Goal: Information Seeking & Learning: Learn about a topic

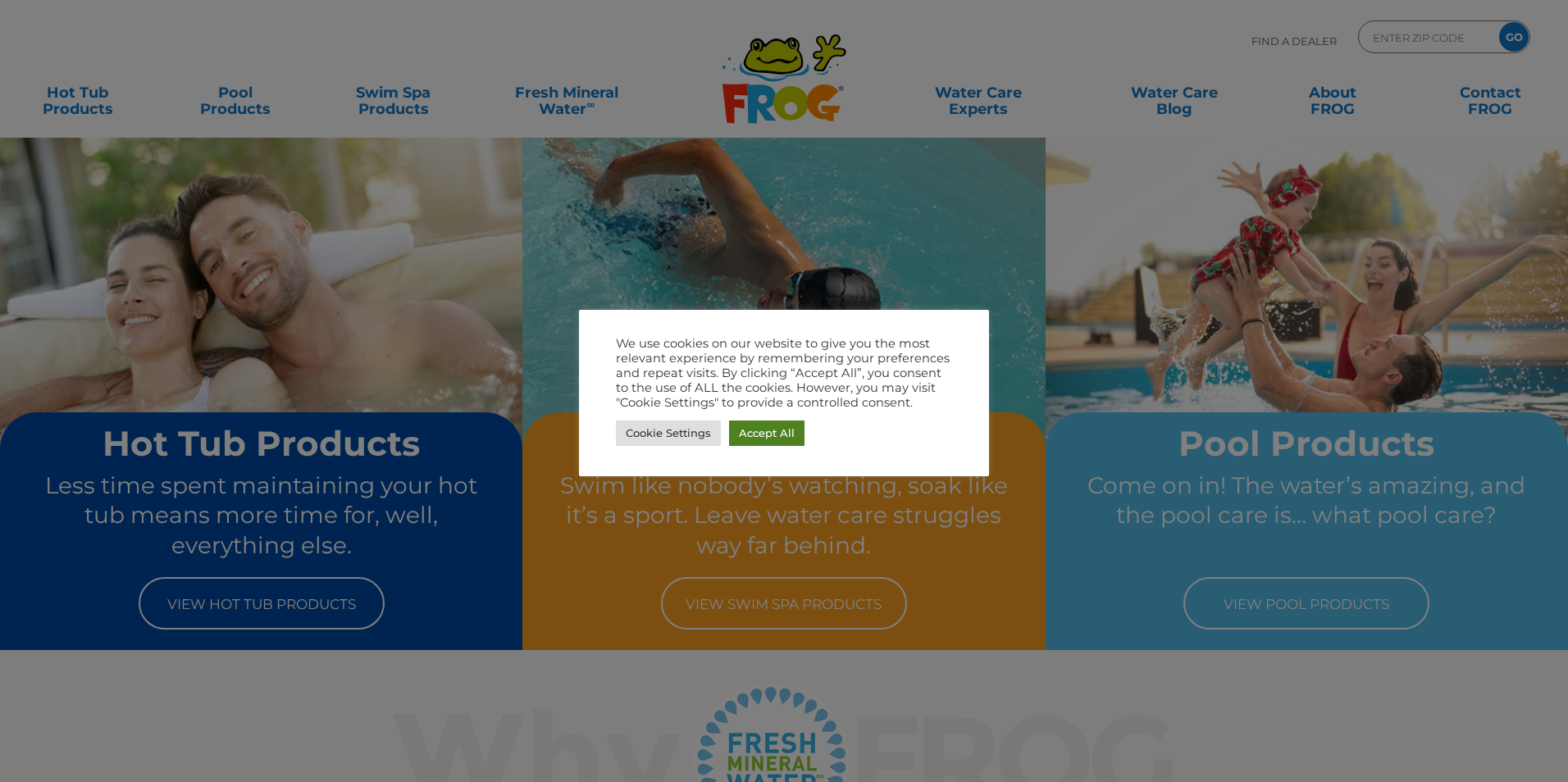
click at [780, 437] on link "Accept All" at bounding box center [767, 433] width 76 height 25
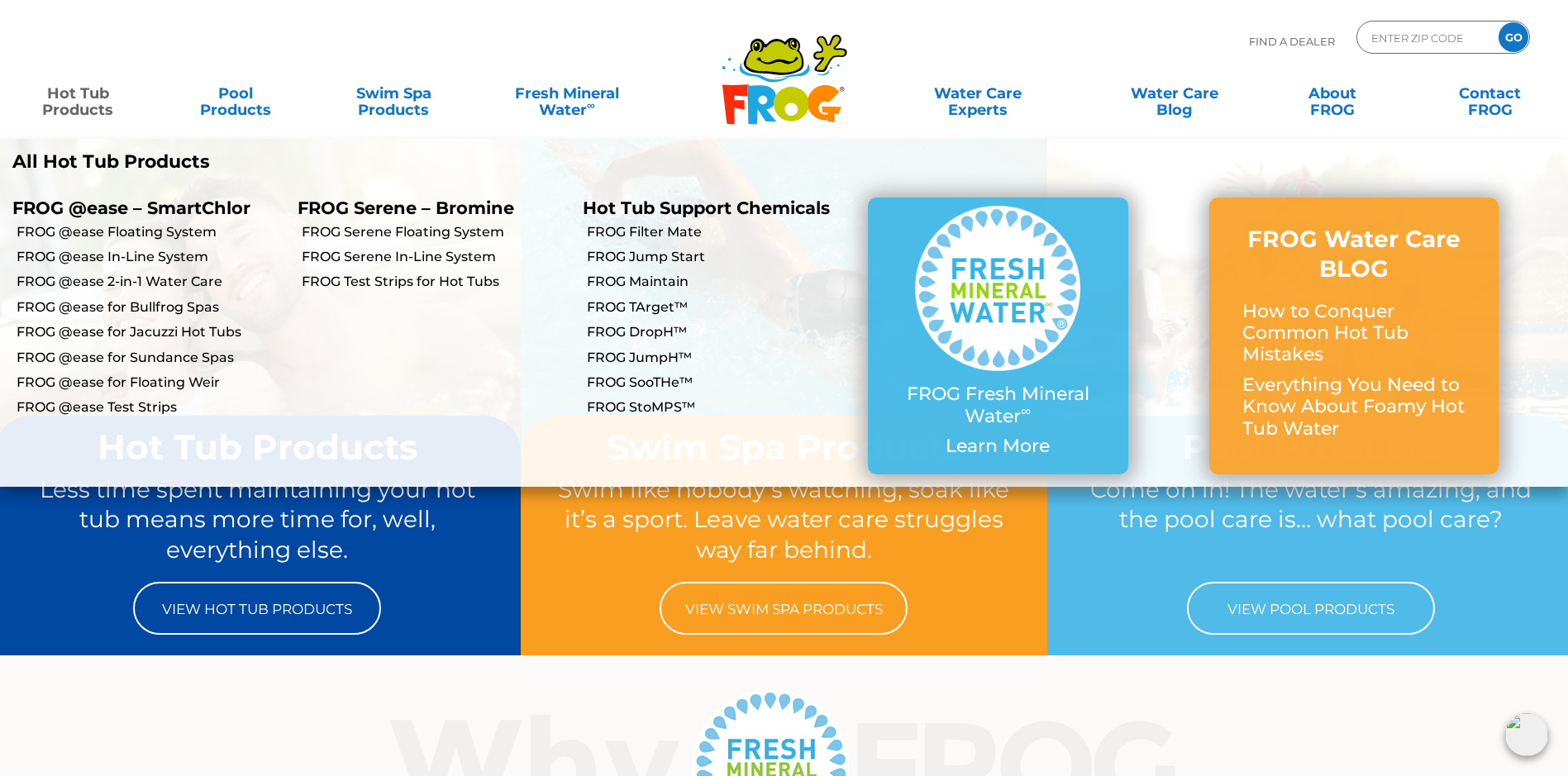
click at [92, 104] on link "Hot Tub Products" at bounding box center [78, 93] width 123 height 33
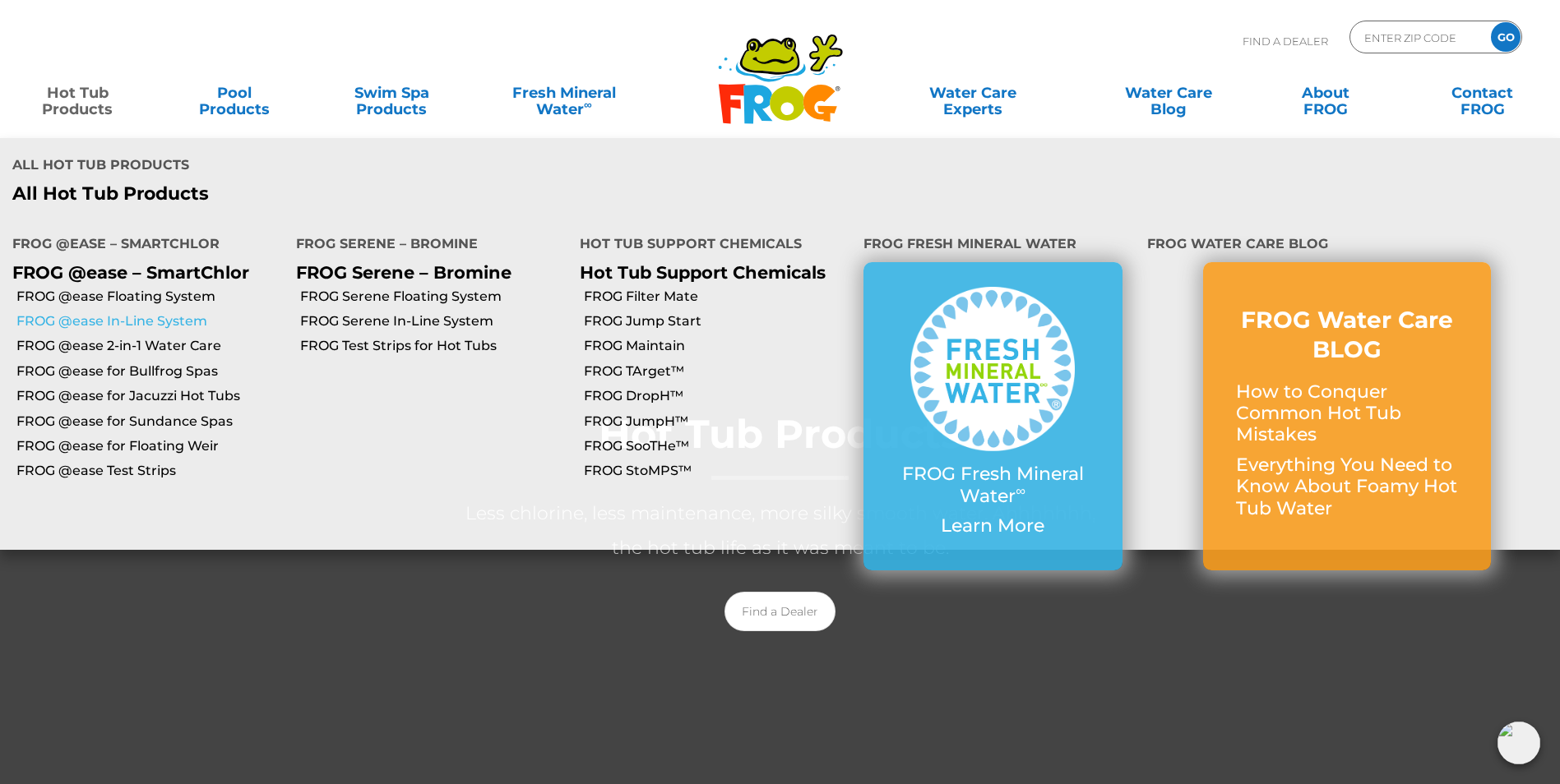
click at [108, 313] on link "FROG @ease In-Line System" at bounding box center [150, 322] width 267 height 18
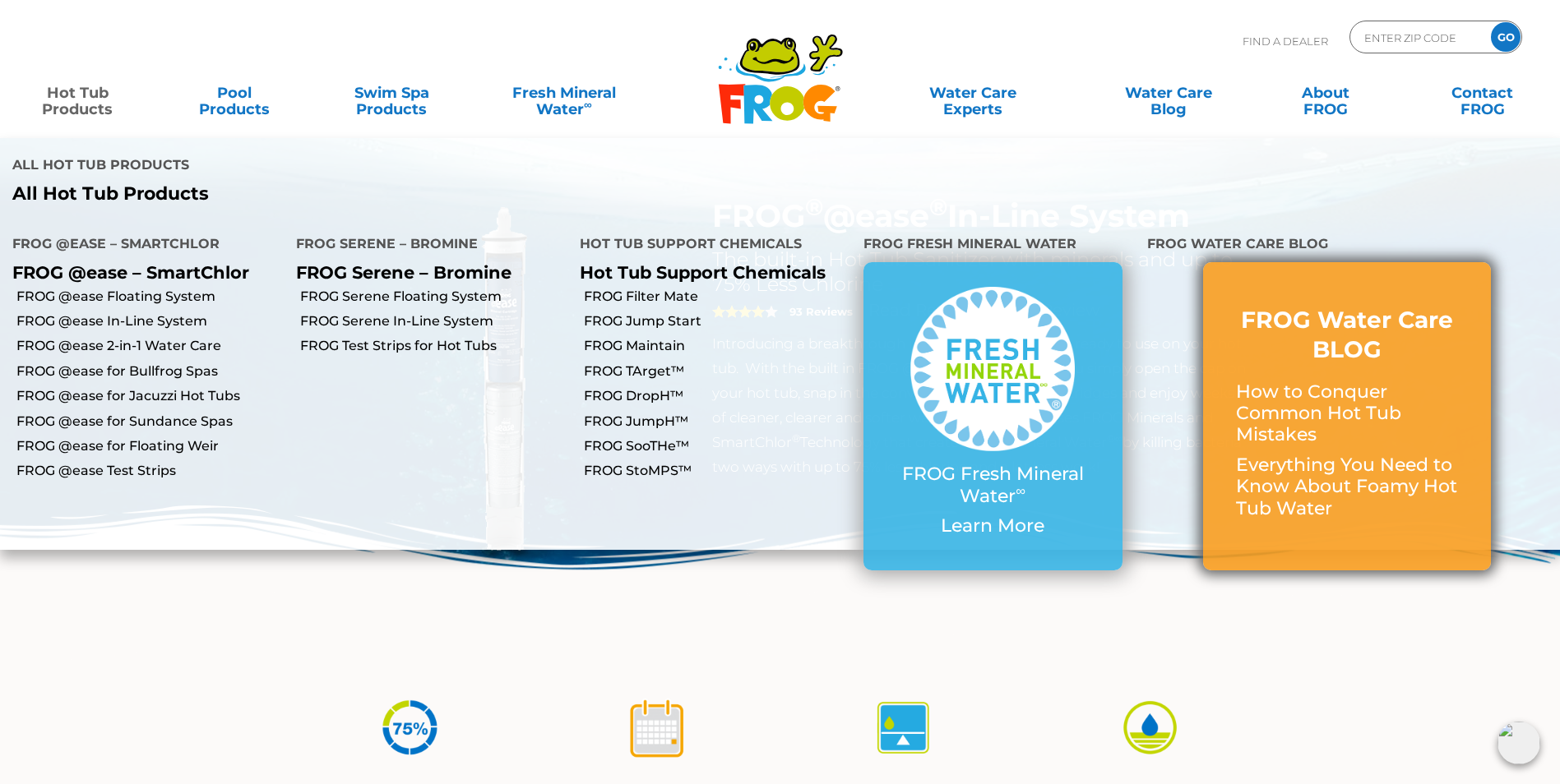
click at [1304, 455] on p "Everything You Need to Know About Foamy Hot Tub Water" at bounding box center [1347, 487] width 222 height 65
